Goal: Task Accomplishment & Management: Complete application form

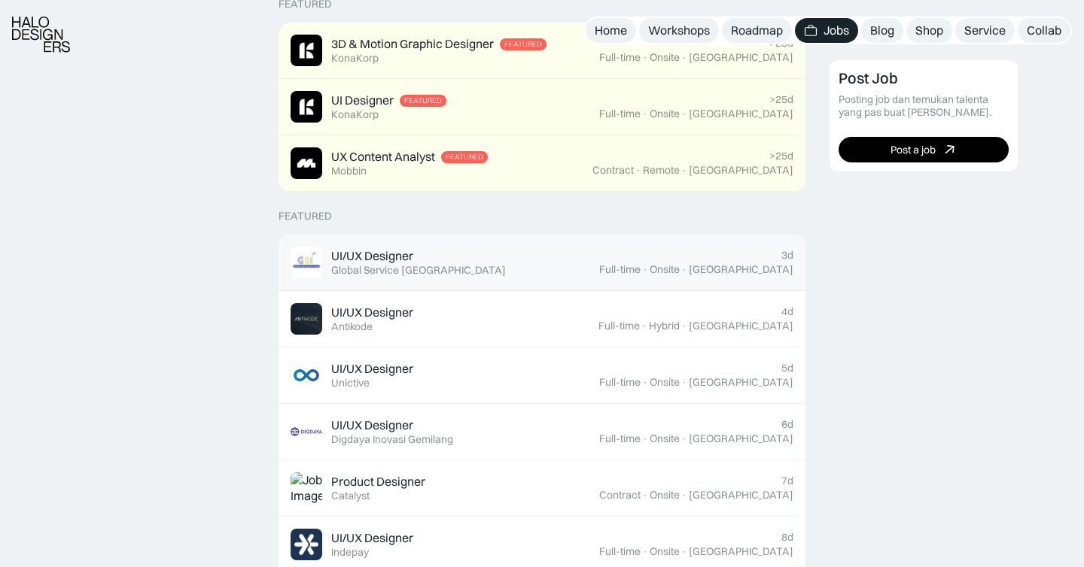
scroll to position [421, 0]
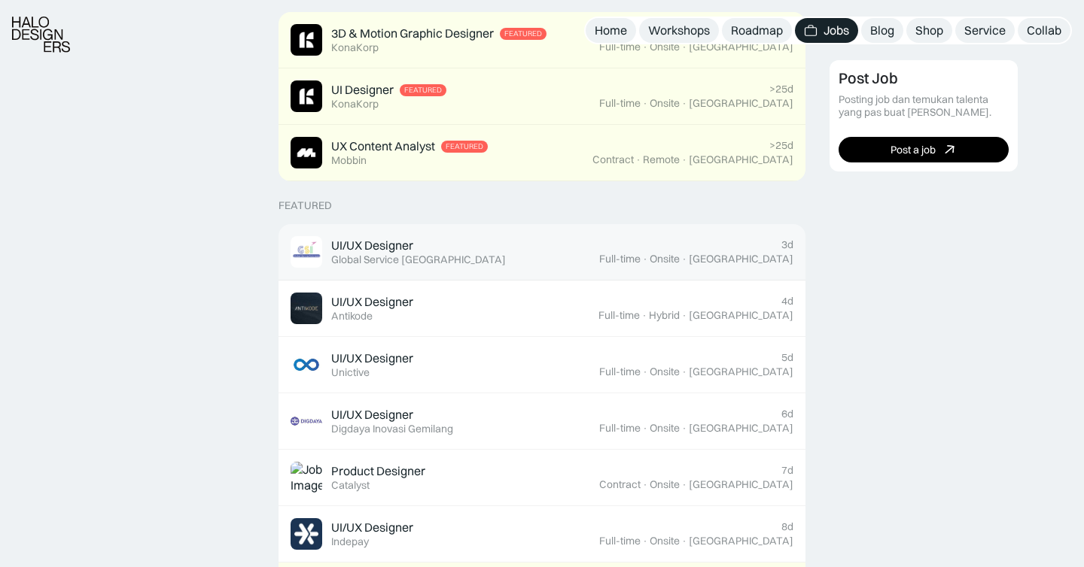
click at [418, 240] on div "UI/UX Designer Featured Global Service [GEOGRAPHIC_DATA]" at bounding box center [418, 252] width 175 height 29
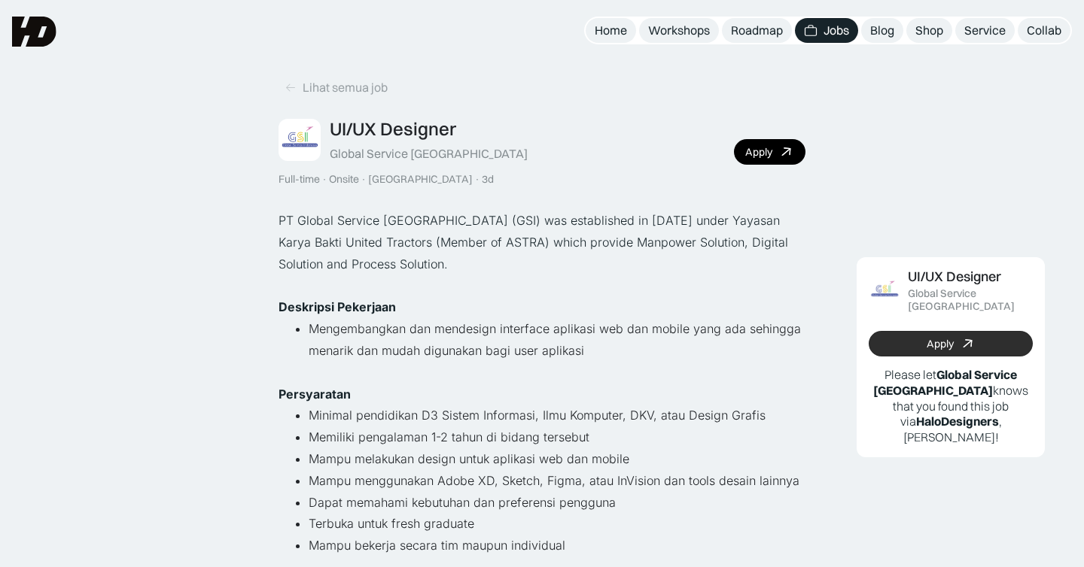
click at [939, 338] on div "Apply" at bounding box center [939, 344] width 27 height 13
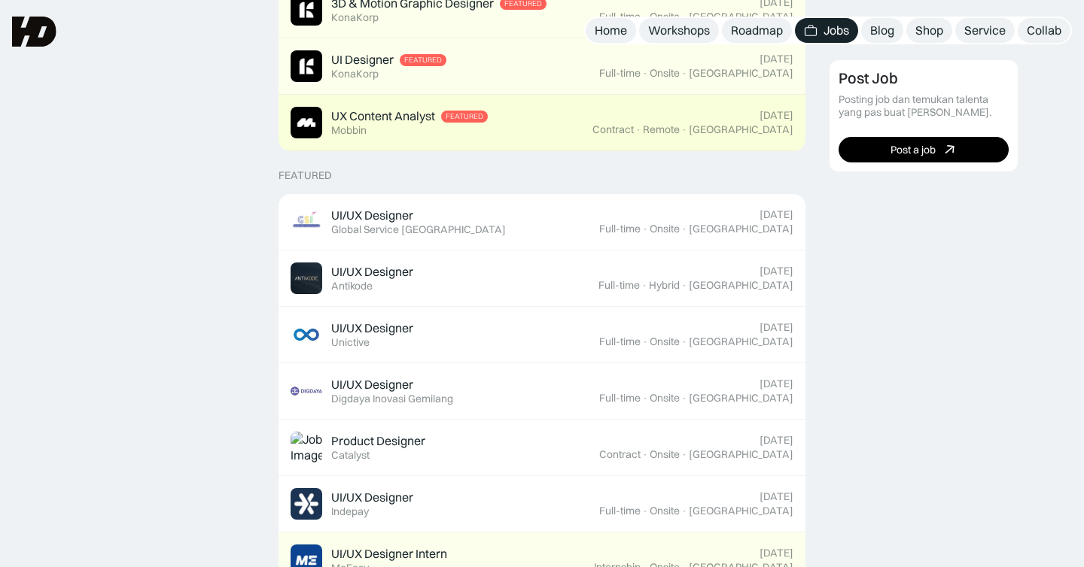
scroll to position [487, 0]
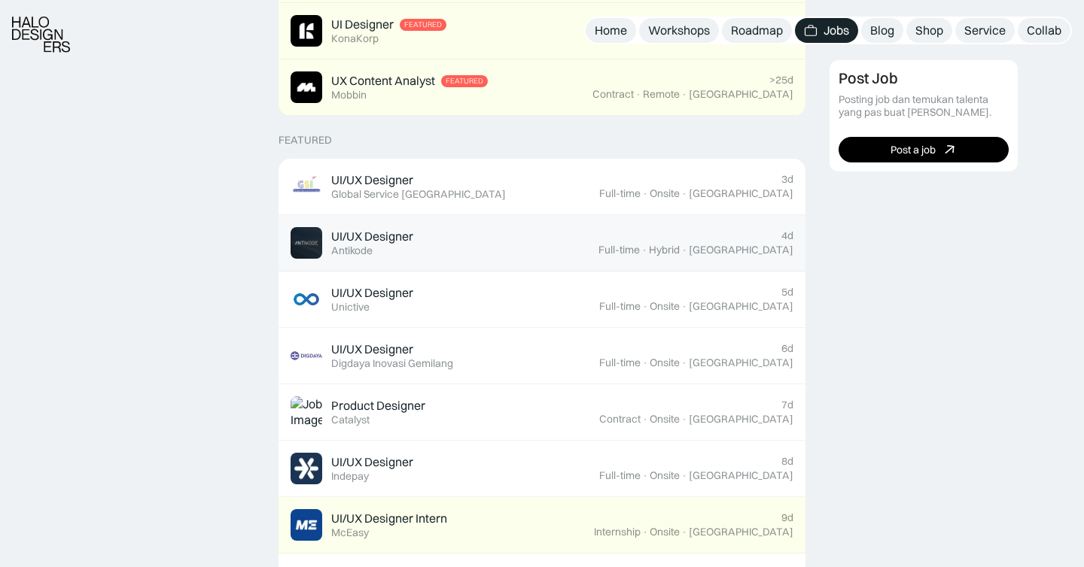
click at [546, 226] on link "UI/UX Designer Featured Antikode 4d Full-time · Hybrid · Tangerang" at bounding box center [541, 243] width 527 height 56
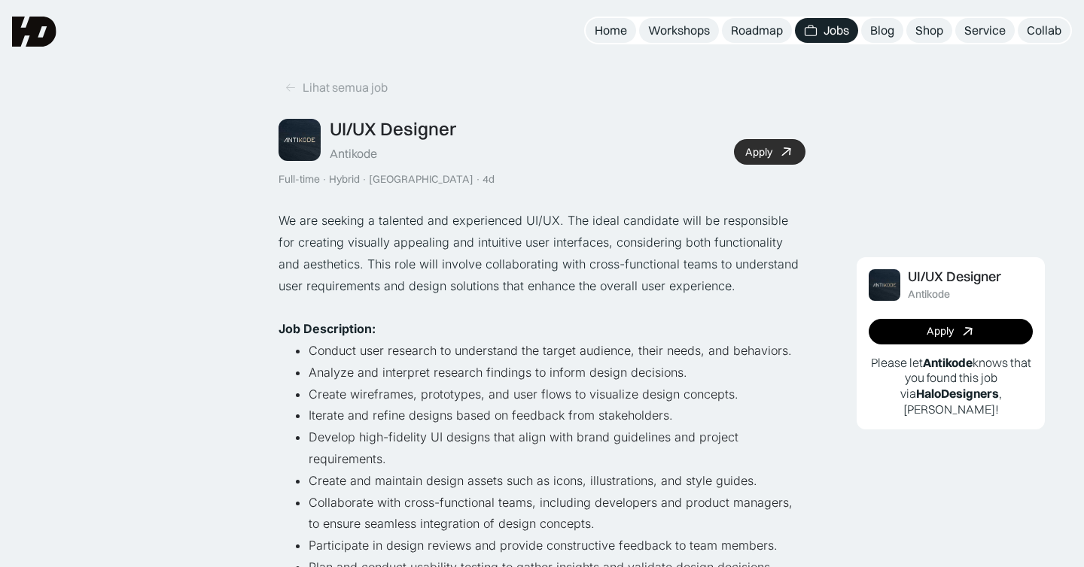
click at [771, 151] on div "Apply" at bounding box center [758, 152] width 27 height 13
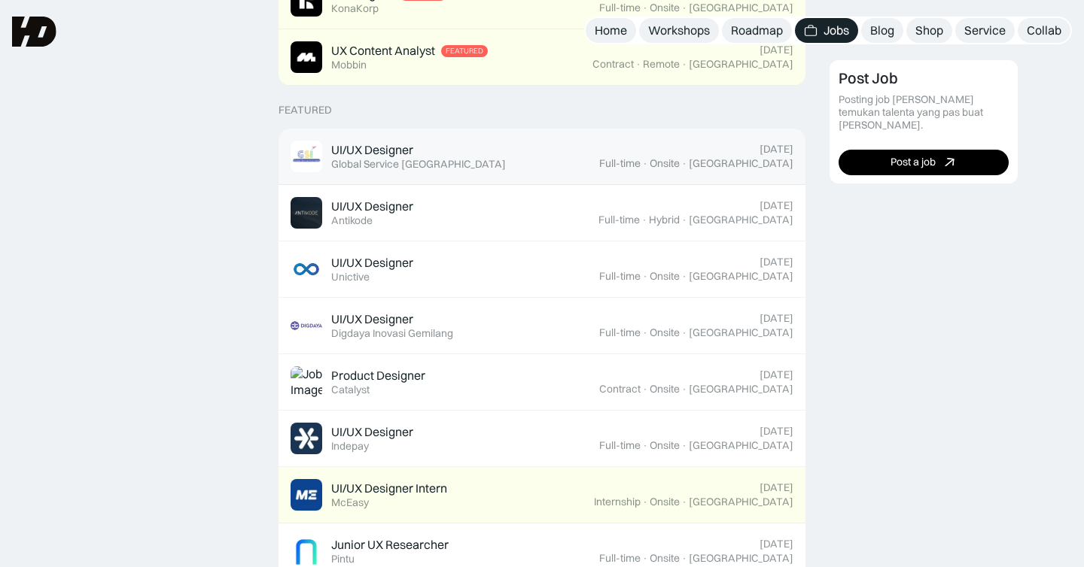
scroll to position [487, 0]
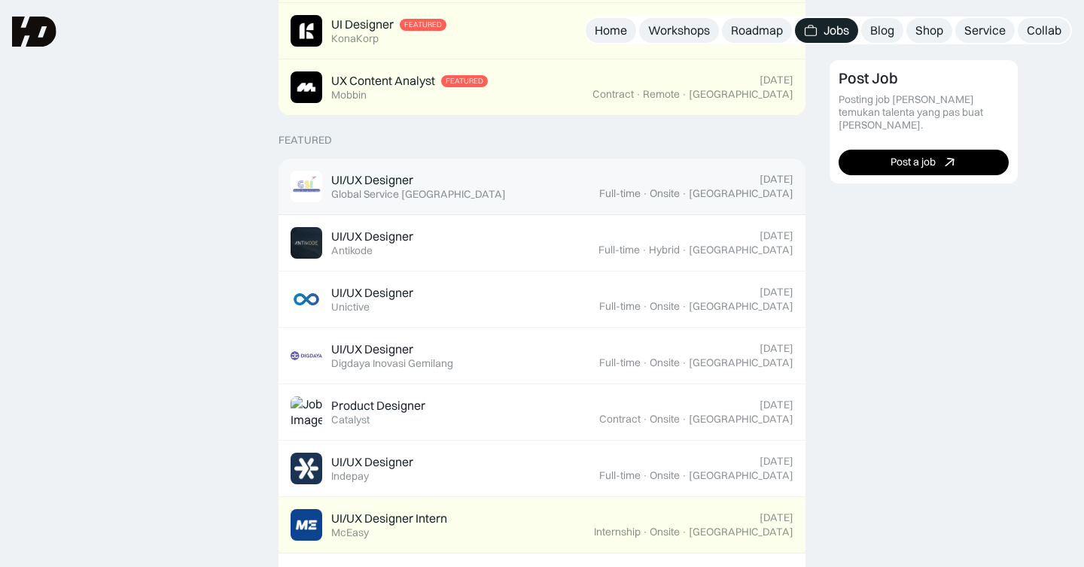
click at [371, 160] on link "UI/UX Designer Featured Global Service Indonesia August 10, 2025 Full-time · On…" at bounding box center [541, 187] width 527 height 56
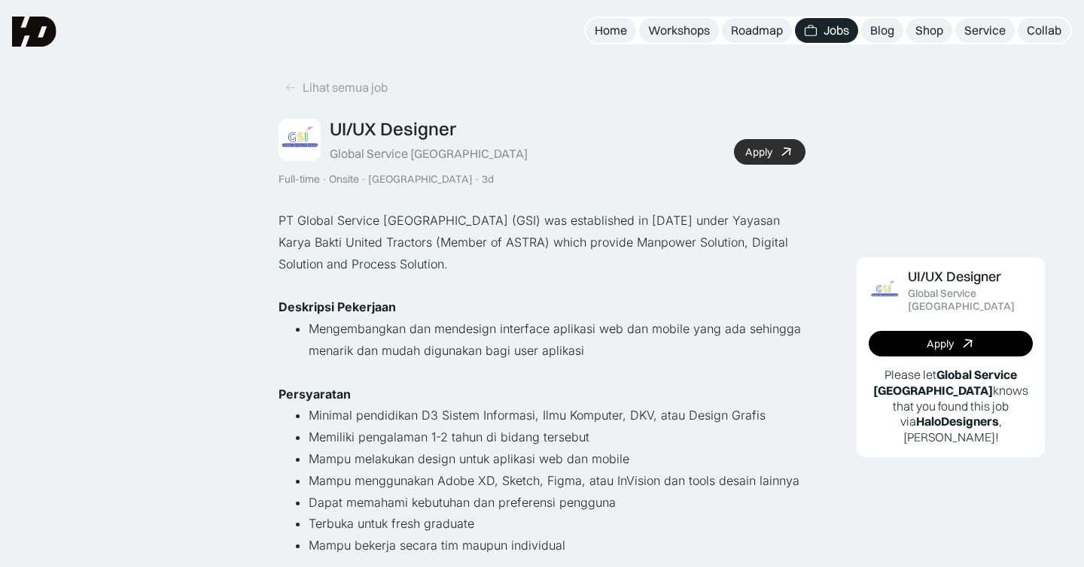
click at [759, 146] on div "Apply" at bounding box center [758, 152] width 27 height 13
click at [27, 29] on img at bounding box center [34, 32] width 44 height 30
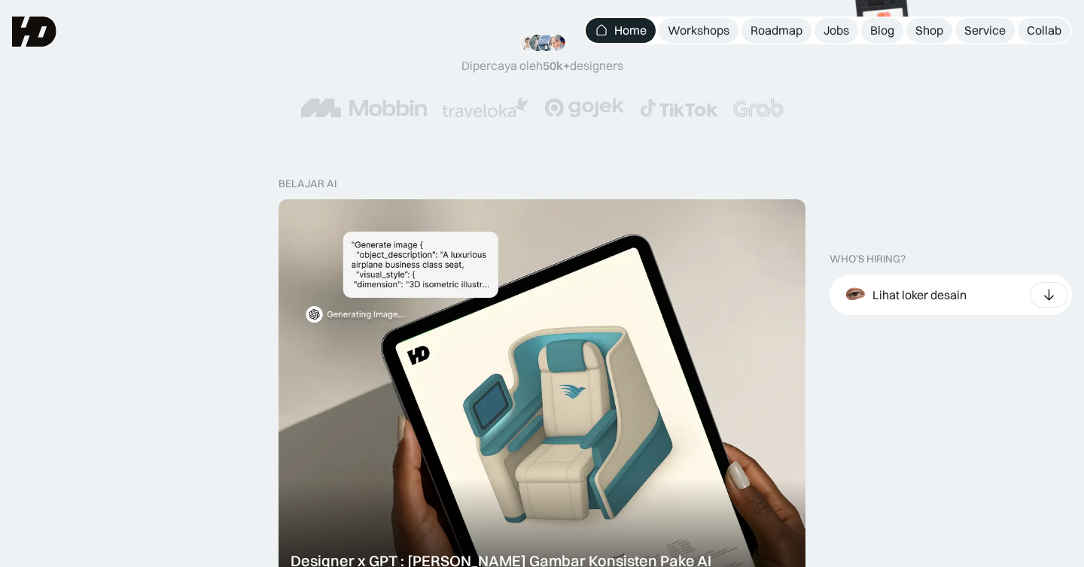
scroll to position [221, 0]
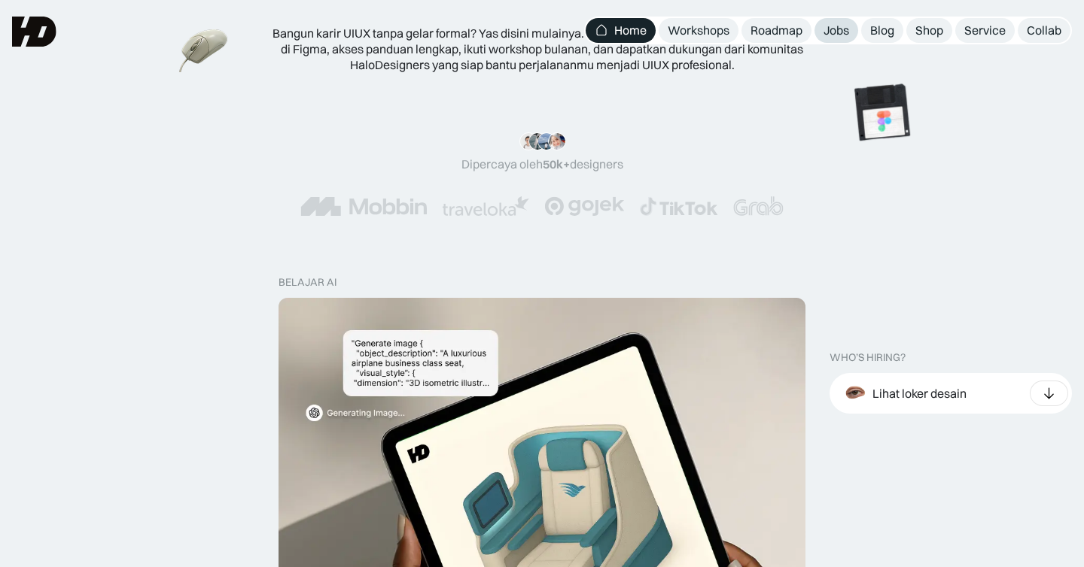
click at [849, 37] on div "Jobs" at bounding box center [836, 31] width 26 height 16
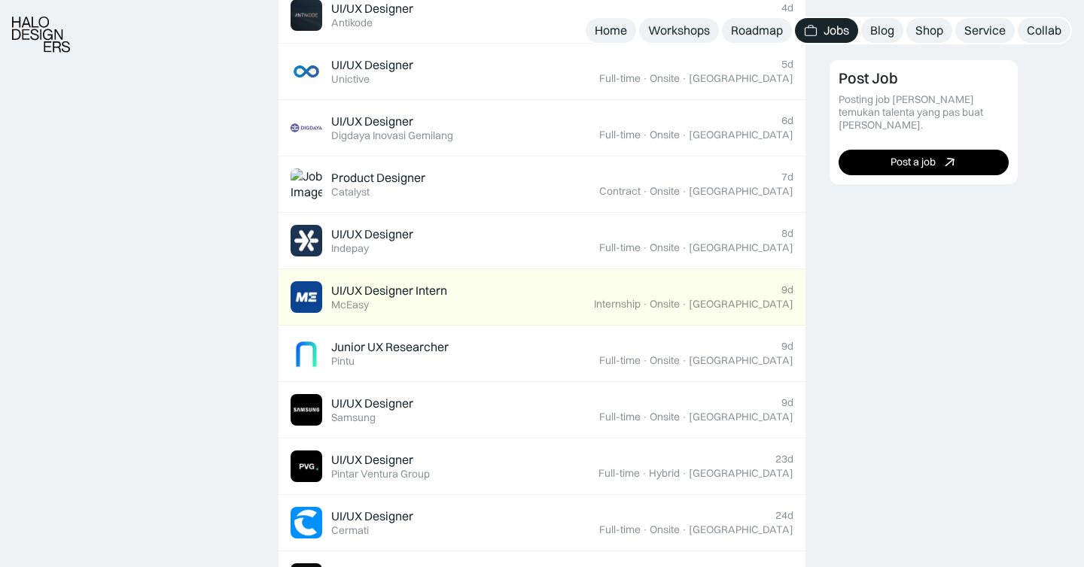
scroll to position [738, 0]
